Goal: Check status: Check status

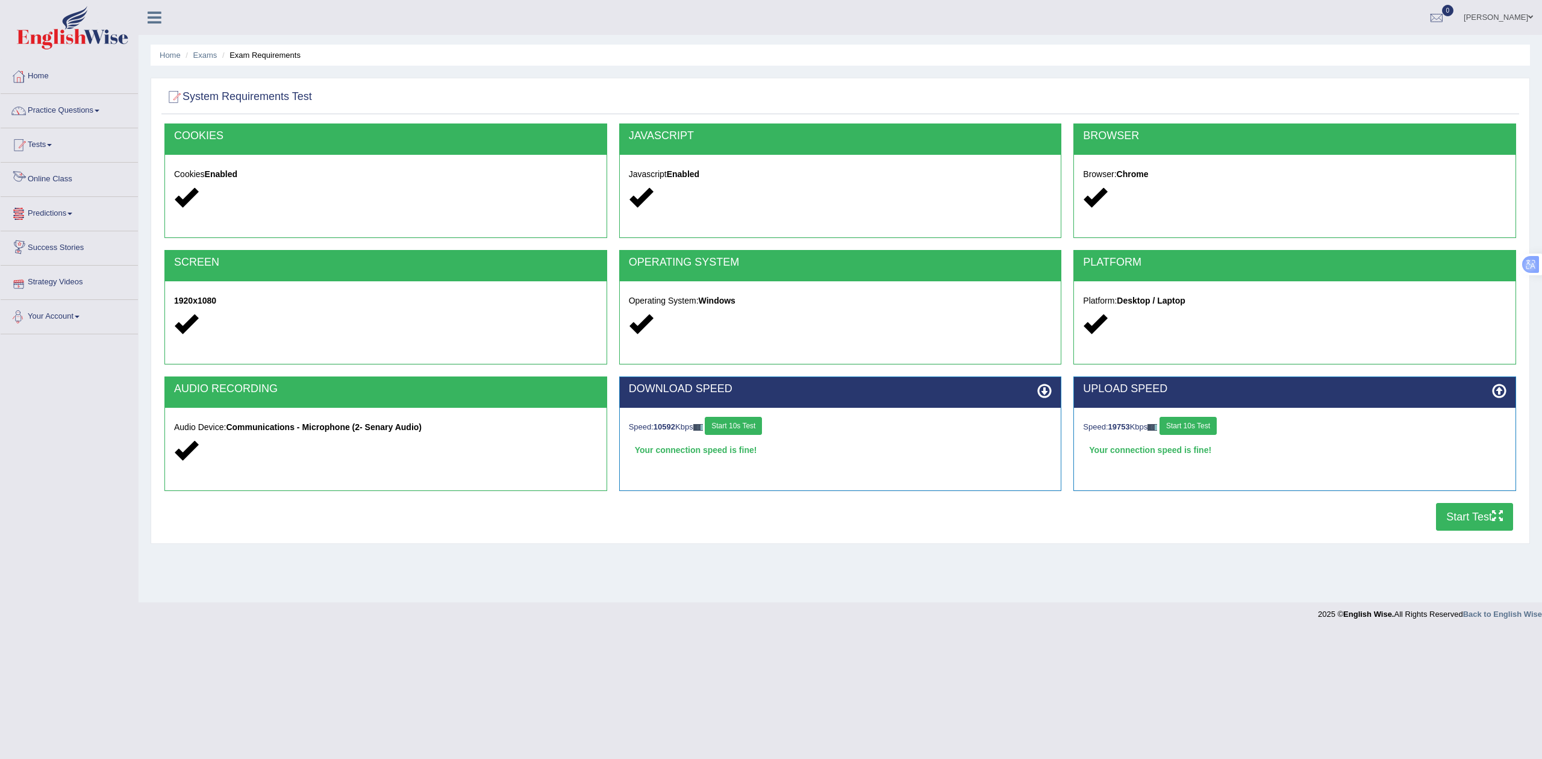
click at [53, 147] on link "Tests" at bounding box center [69, 143] width 137 height 30
click at [48, 210] on link "History" at bounding box center [78, 216] width 113 height 22
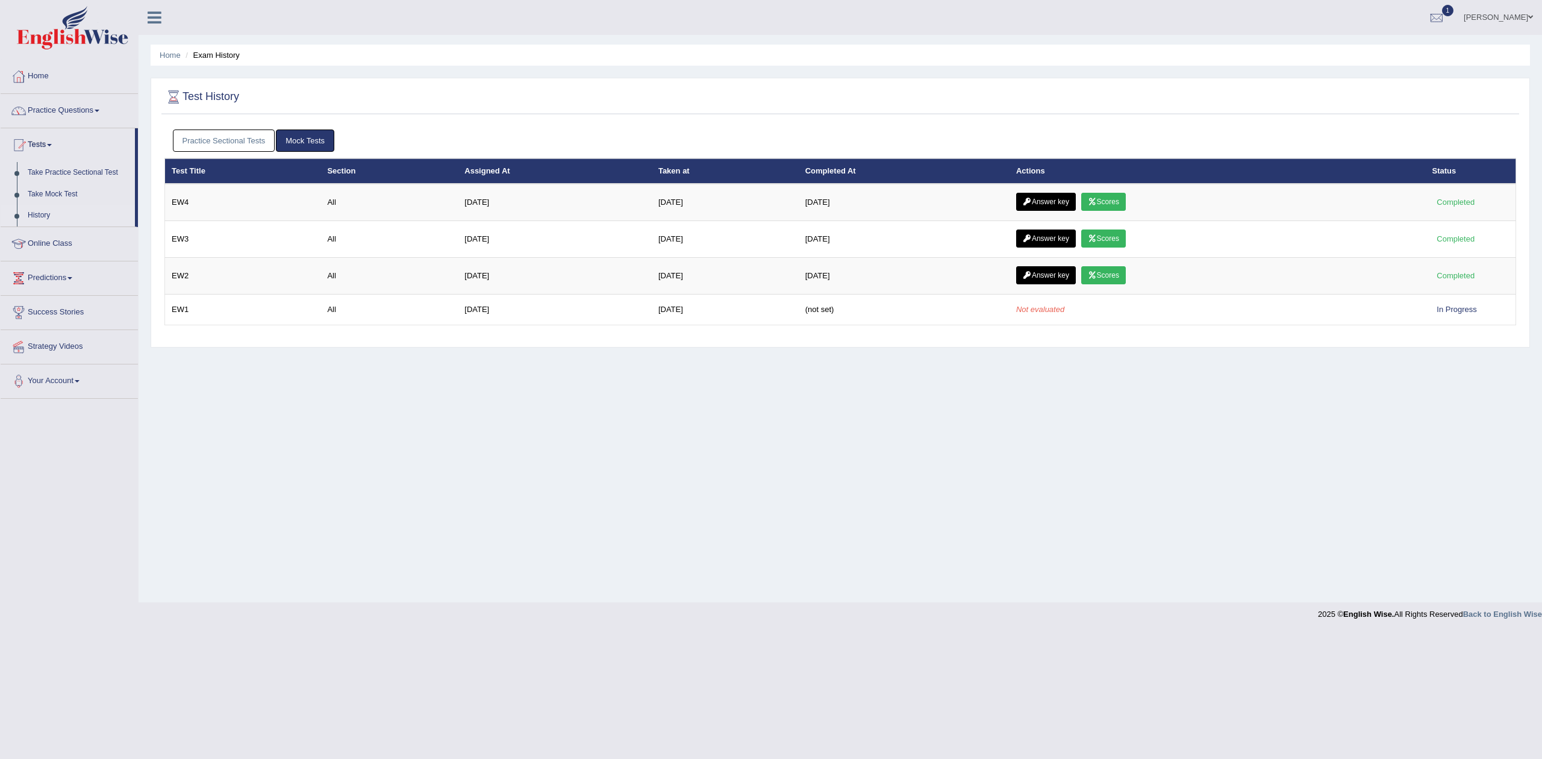
click at [310, 140] on link "Mock Tests" at bounding box center [305, 141] width 58 height 22
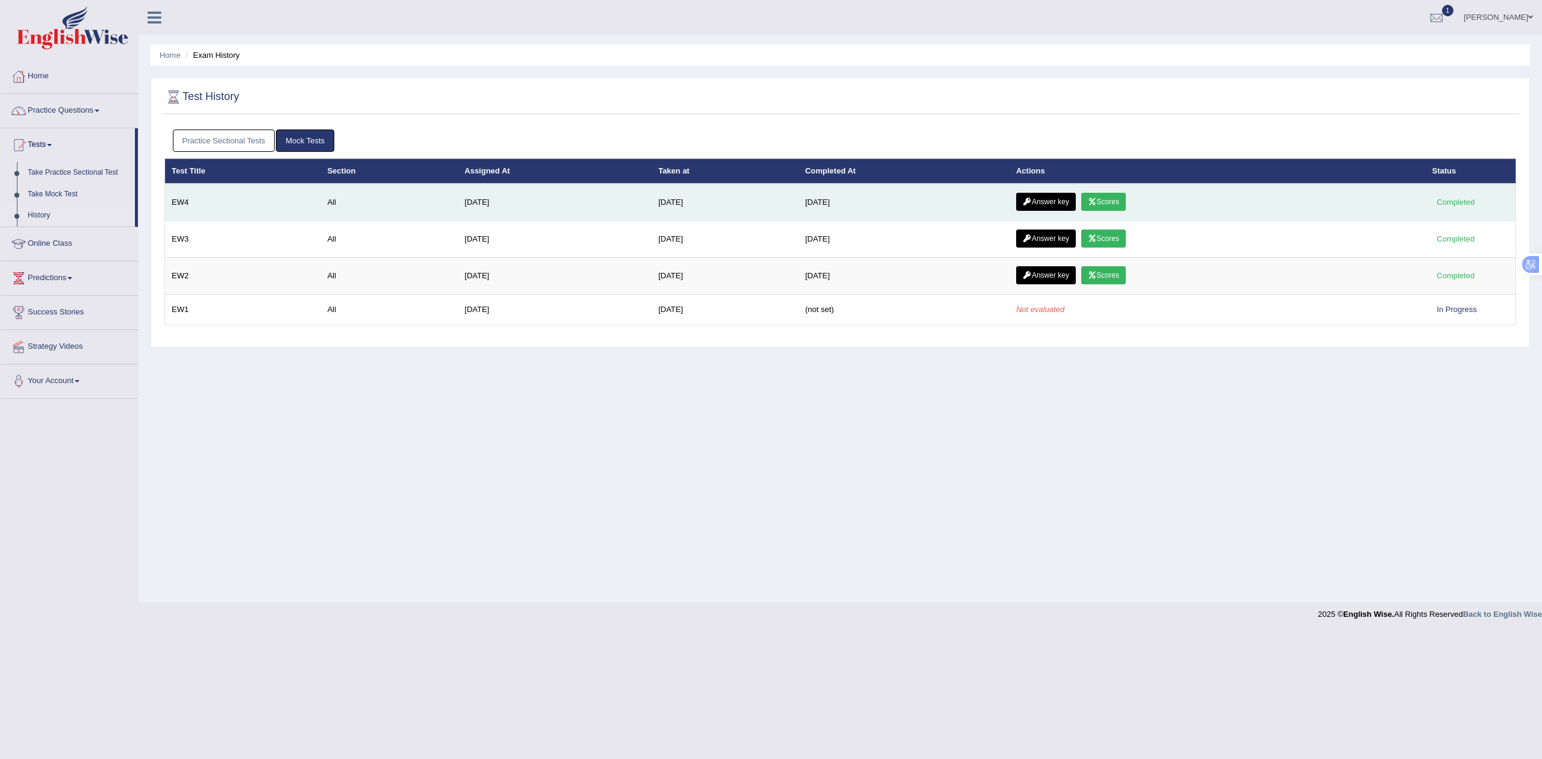
click at [1115, 204] on link "Scores" at bounding box center [1103, 202] width 45 height 18
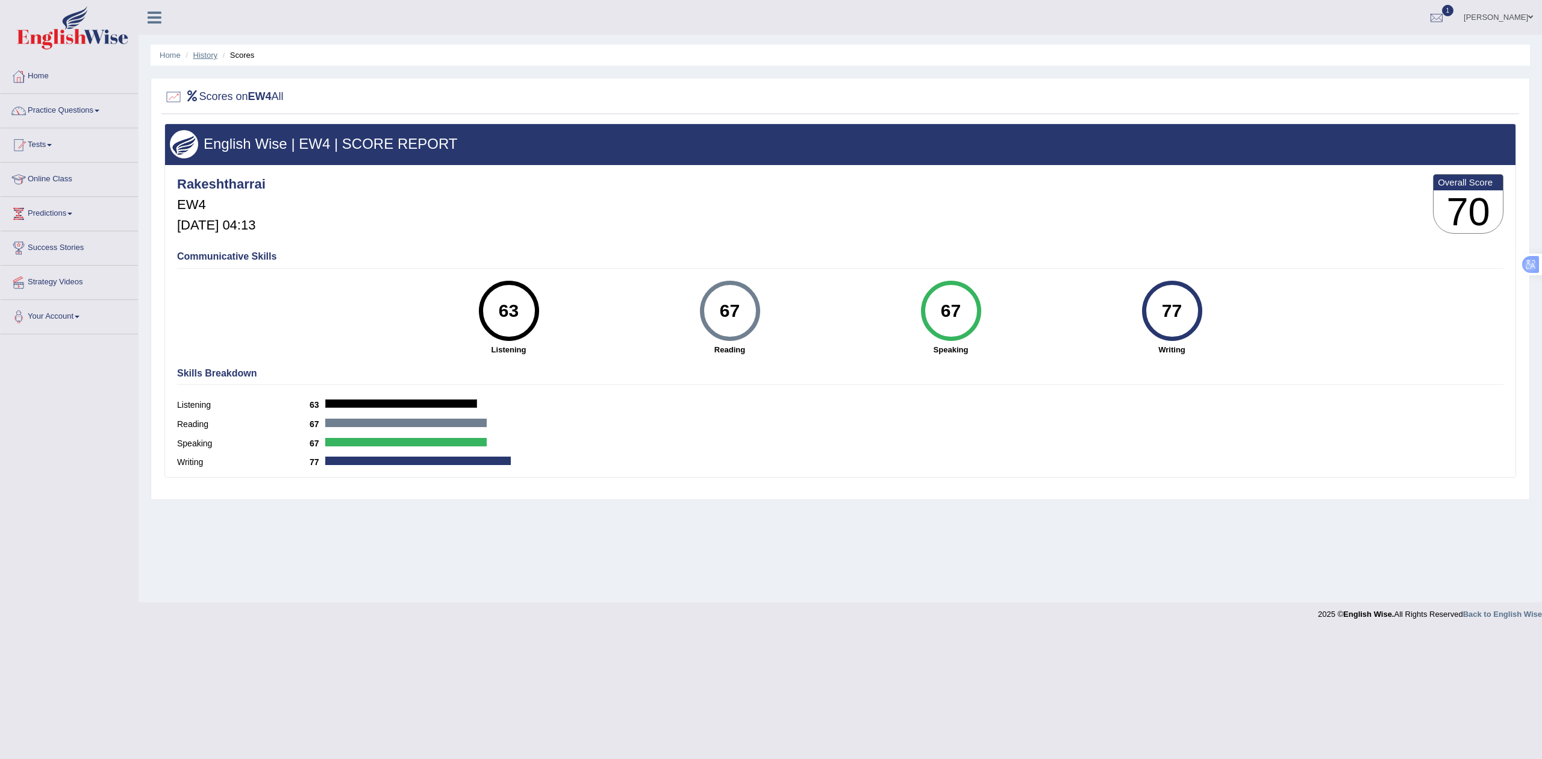
click at [206, 55] on link "History" at bounding box center [205, 55] width 24 height 9
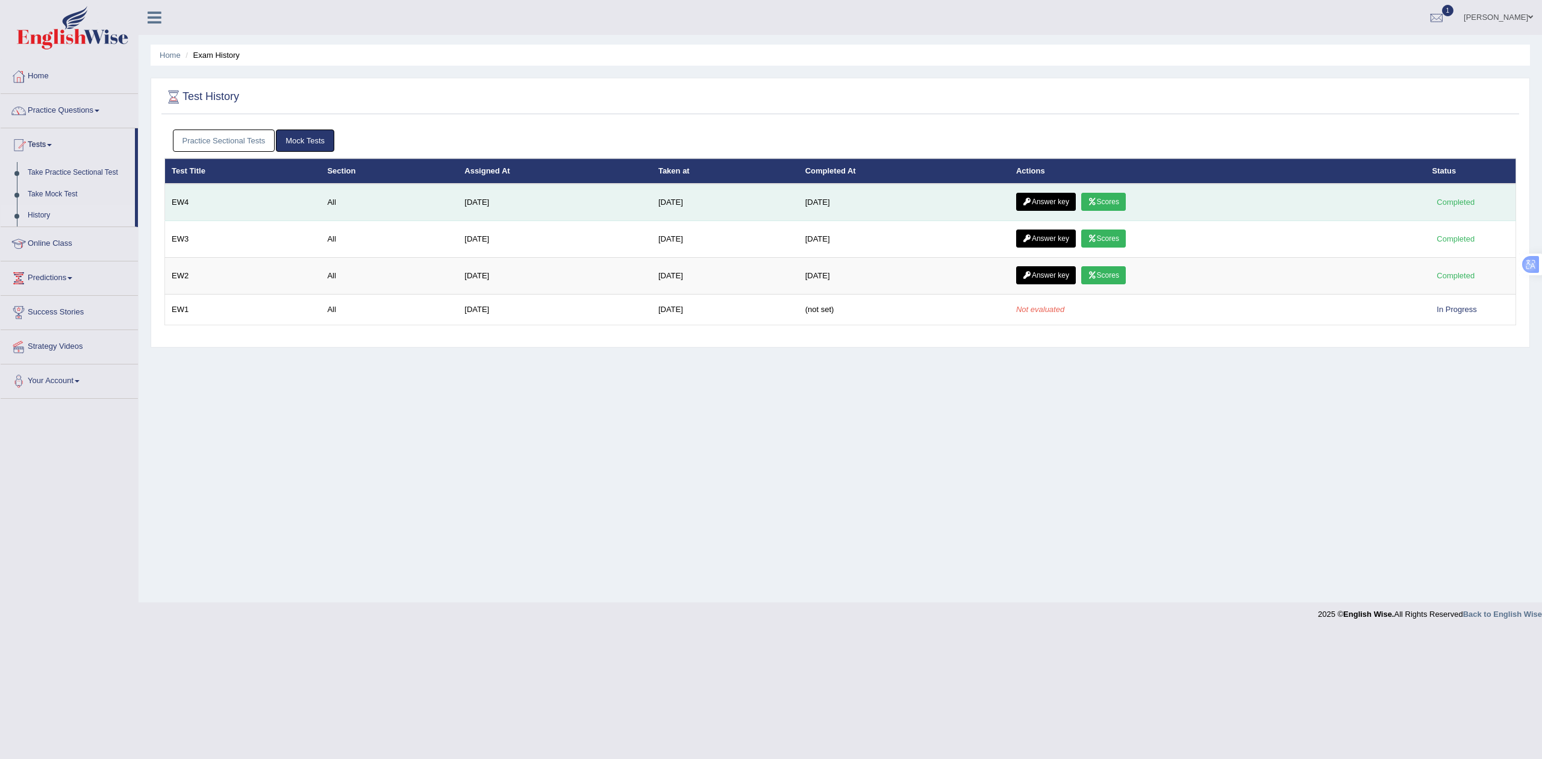
click at [1053, 202] on link "Answer key" at bounding box center [1046, 202] width 60 height 18
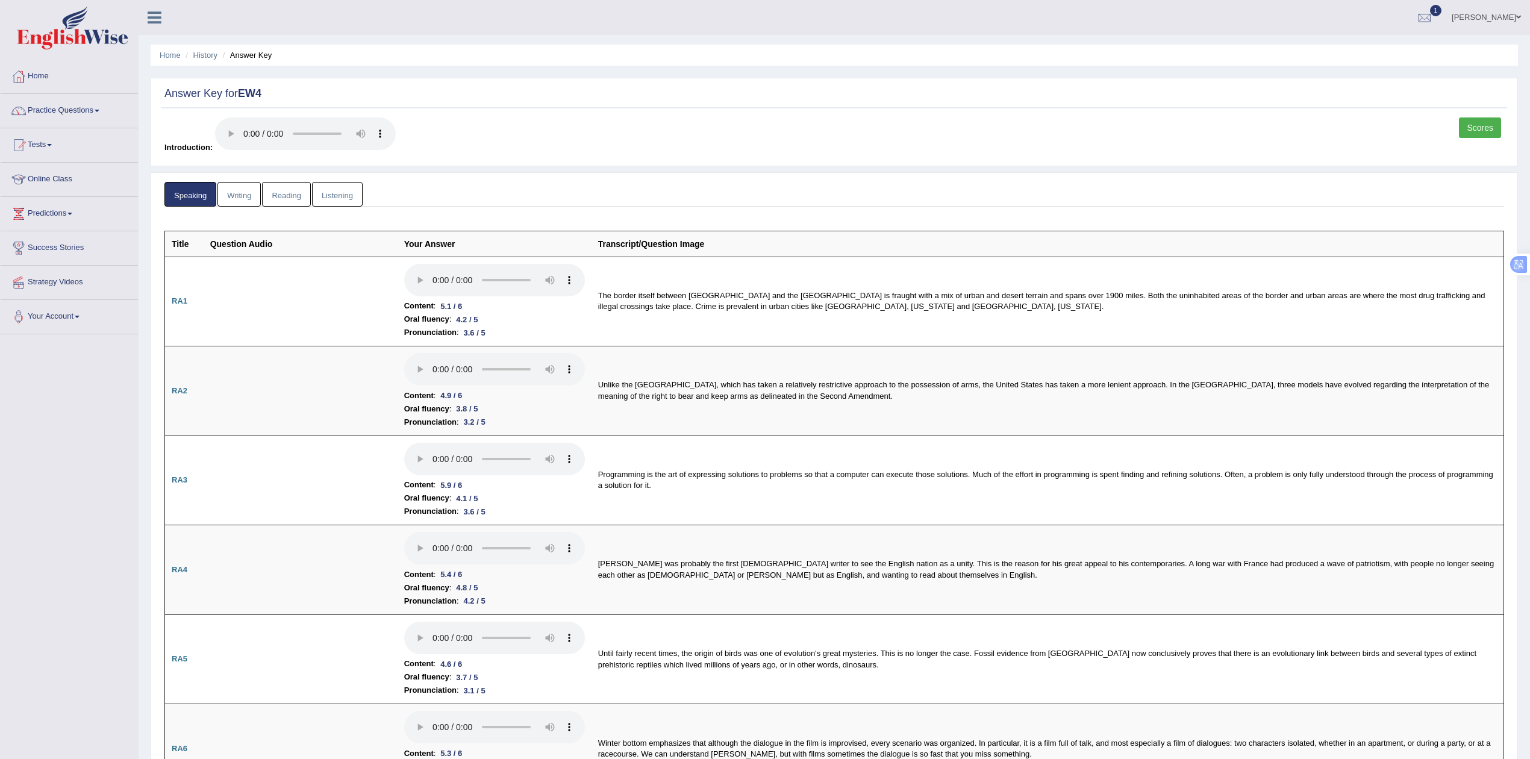
click at [328, 196] on link "Listening" at bounding box center [337, 194] width 51 height 25
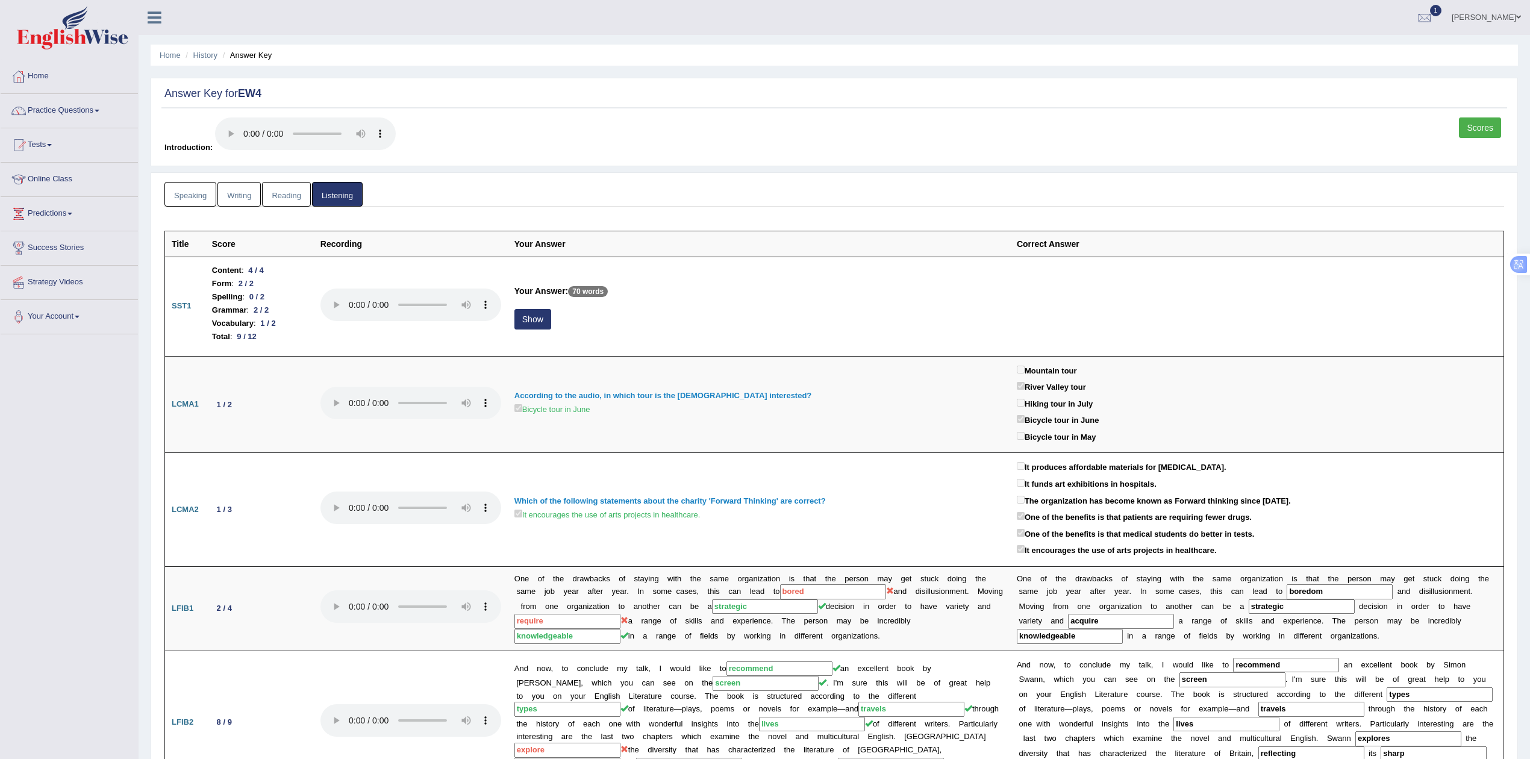
click at [225, 190] on link "Writing" at bounding box center [238, 194] width 43 height 25
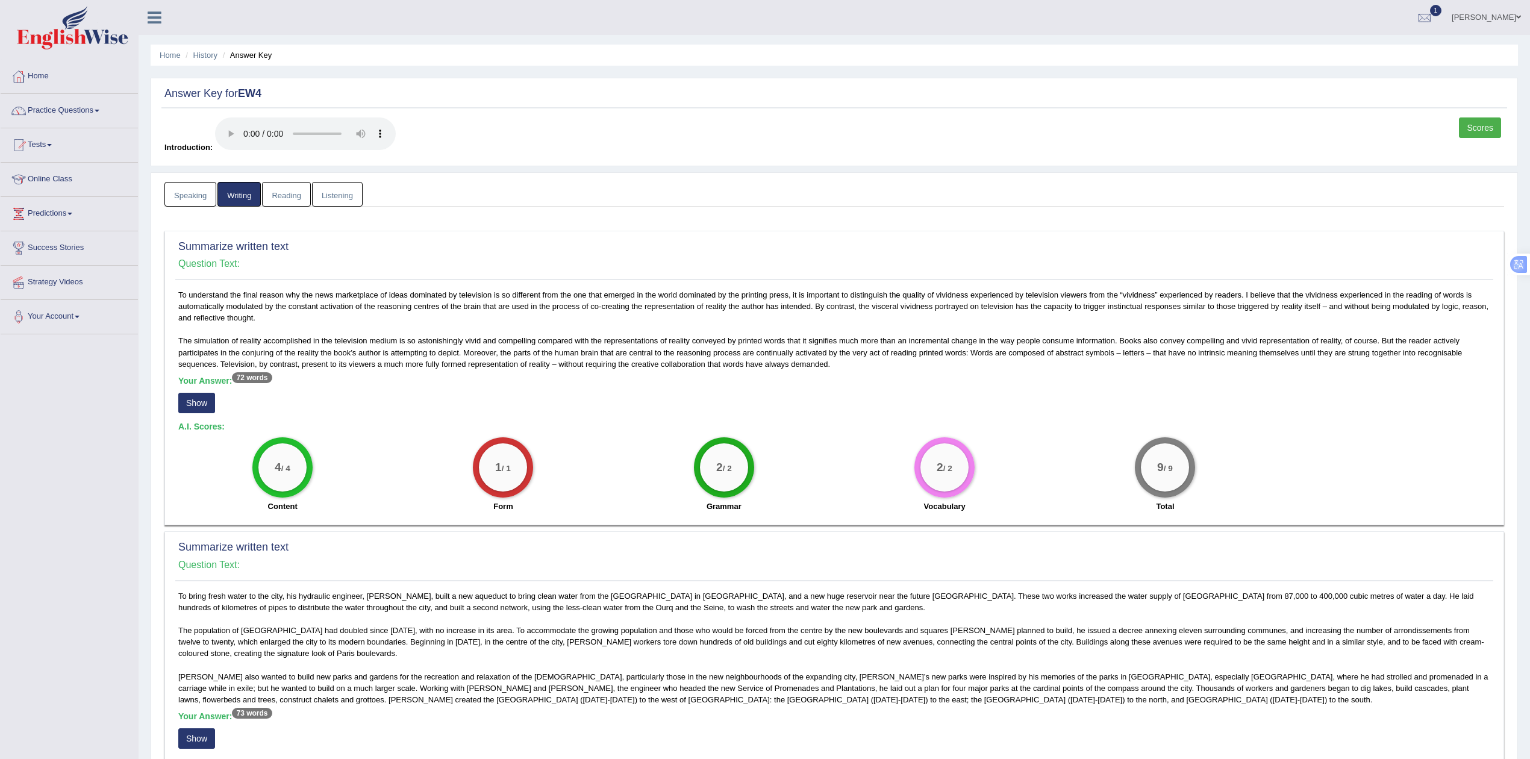
click at [190, 194] on link "Speaking" at bounding box center [190, 194] width 52 height 25
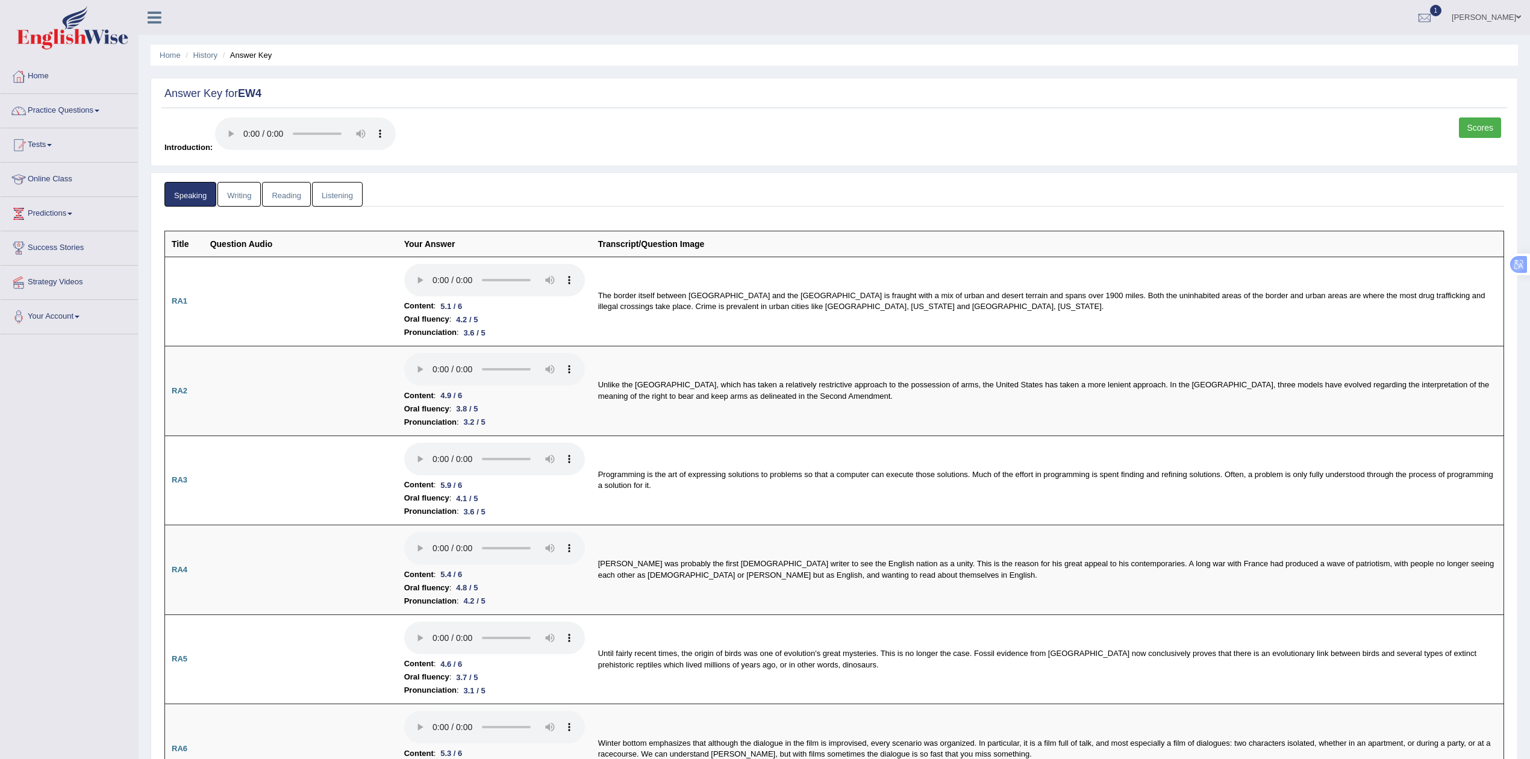
click at [294, 198] on link "Reading" at bounding box center [286, 194] width 48 height 25
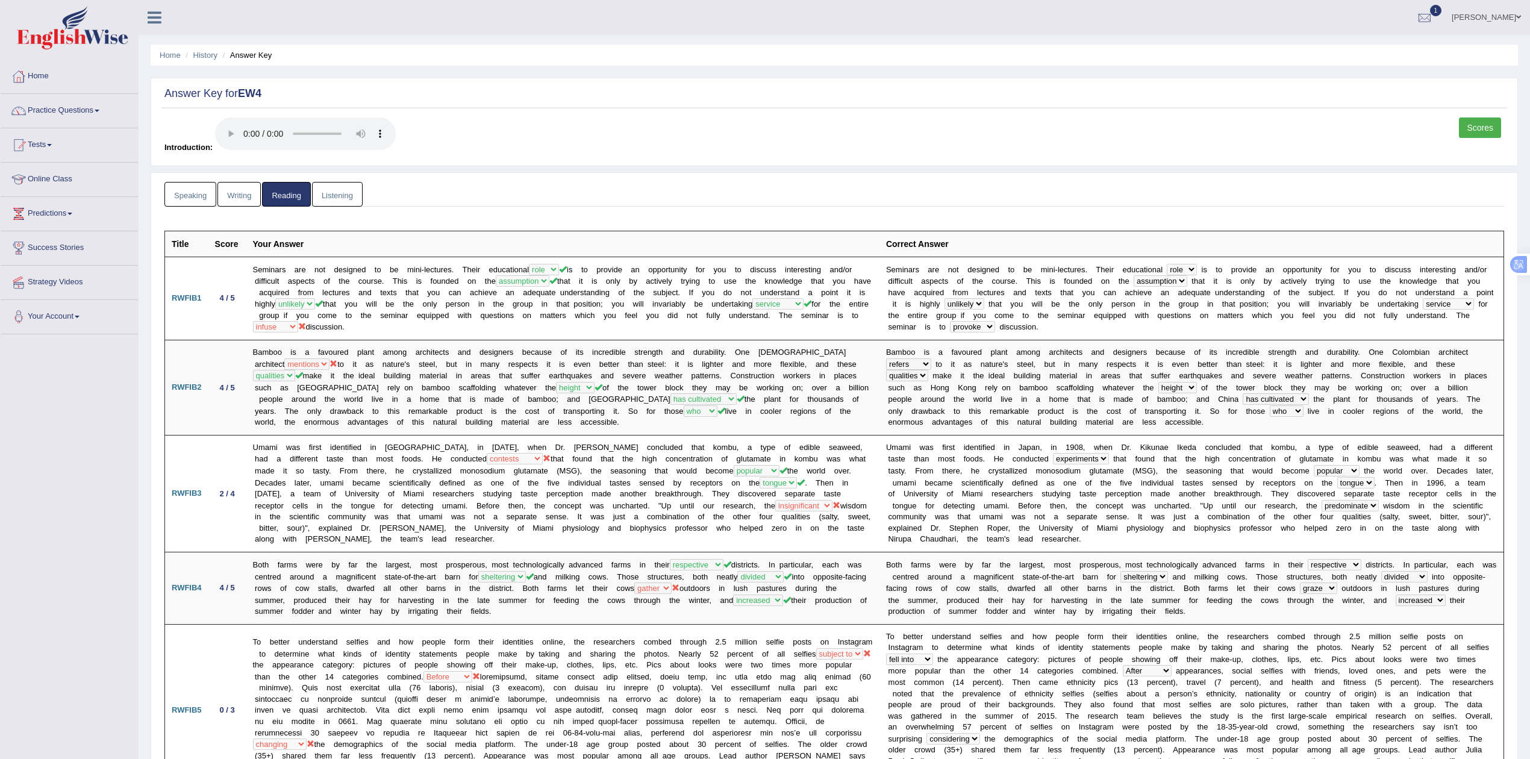
click at [194, 193] on link "Speaking" at bounding box center [190, 194] width 52 height 25
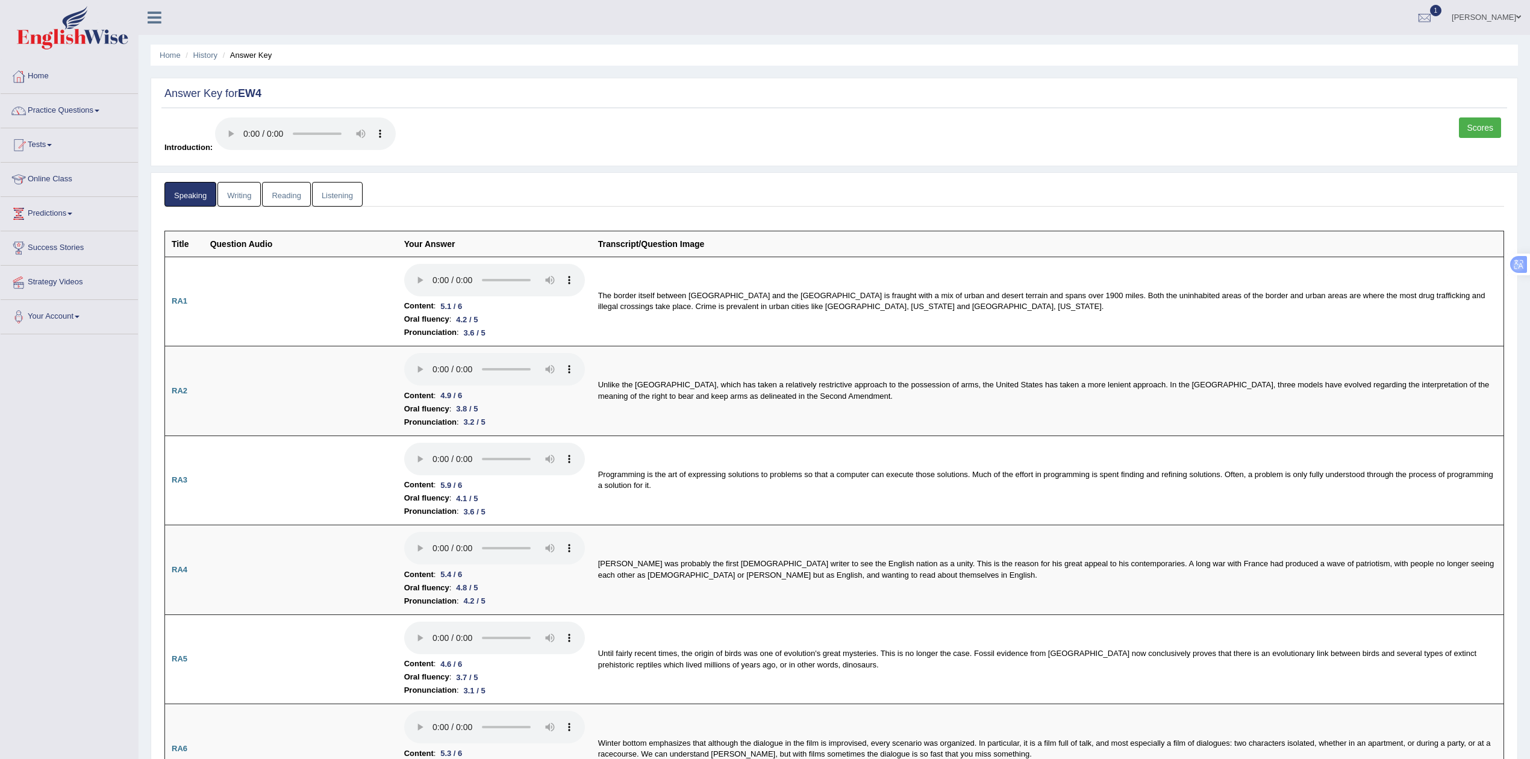
click at [1476, 122] on link "Scores" at bounding box center [1480, 127] width 42 height 20
